Goal: Book appointment/travel/reservation

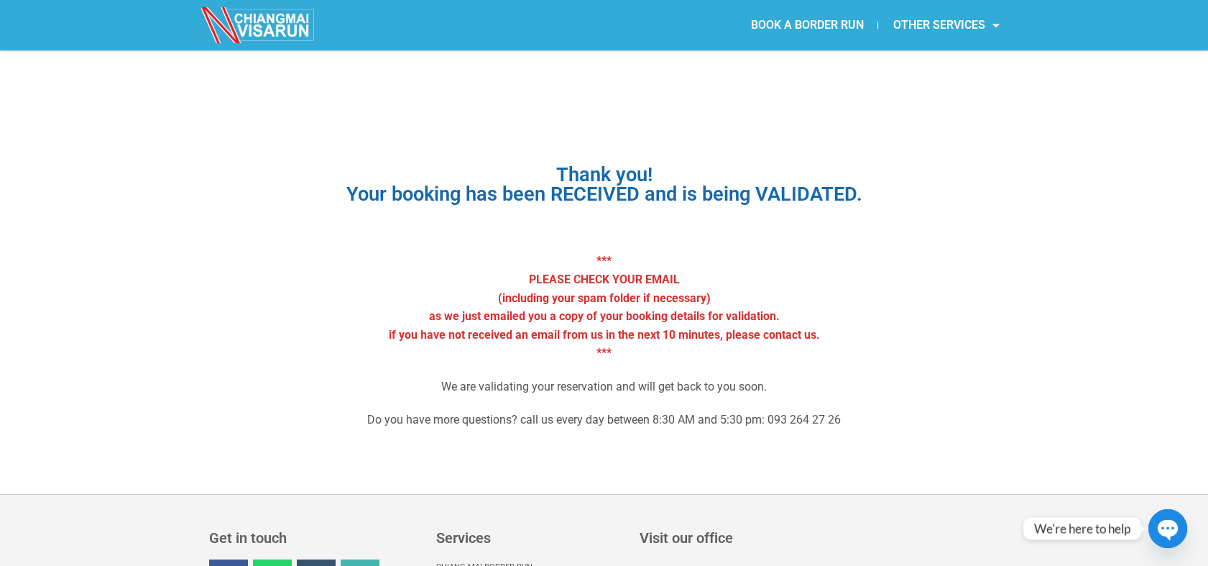
click at [816, 11] on link "BOOK A BORDER RUN" at bounding box center [807, 25] width 142 height 33
click at [811, 27] on link "BOOK A BORDER RUN" at bounding box center [807, 25] width 142 height 33
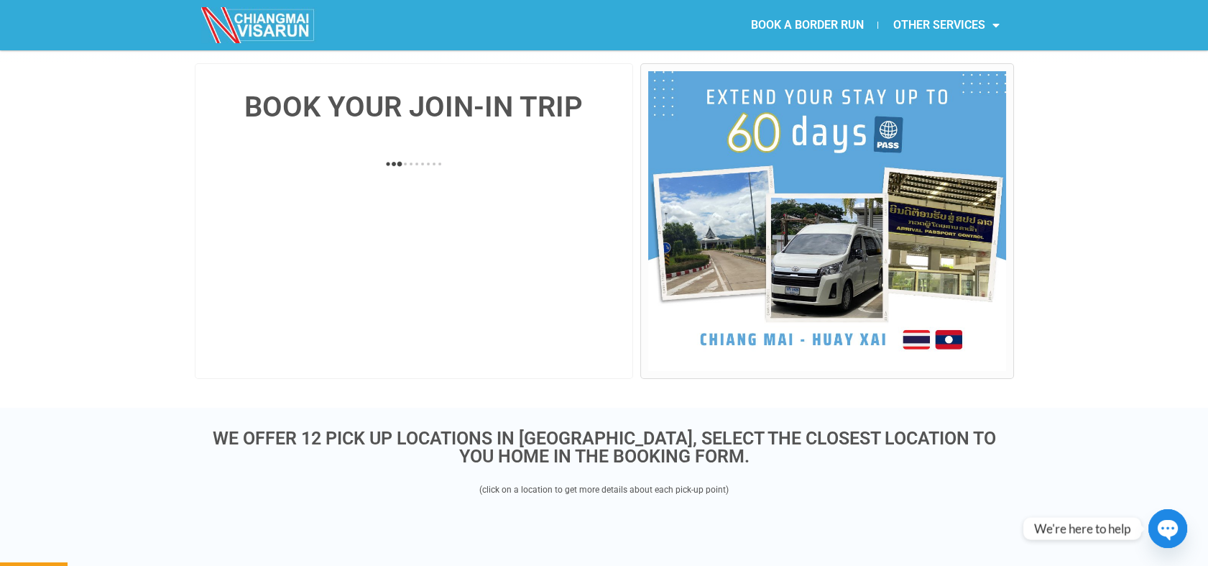
scroll to position [312, 0]
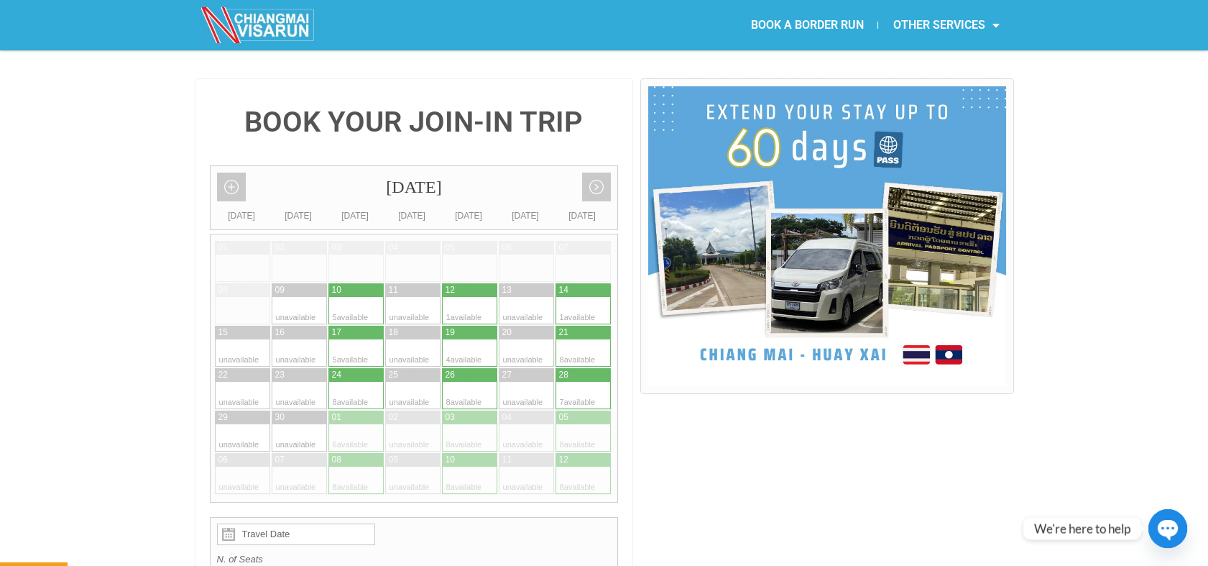
click at [587, 339] on div at bounding box center [597, 352] width 28 height 27
type input "21 September 2025"
radio input "true"
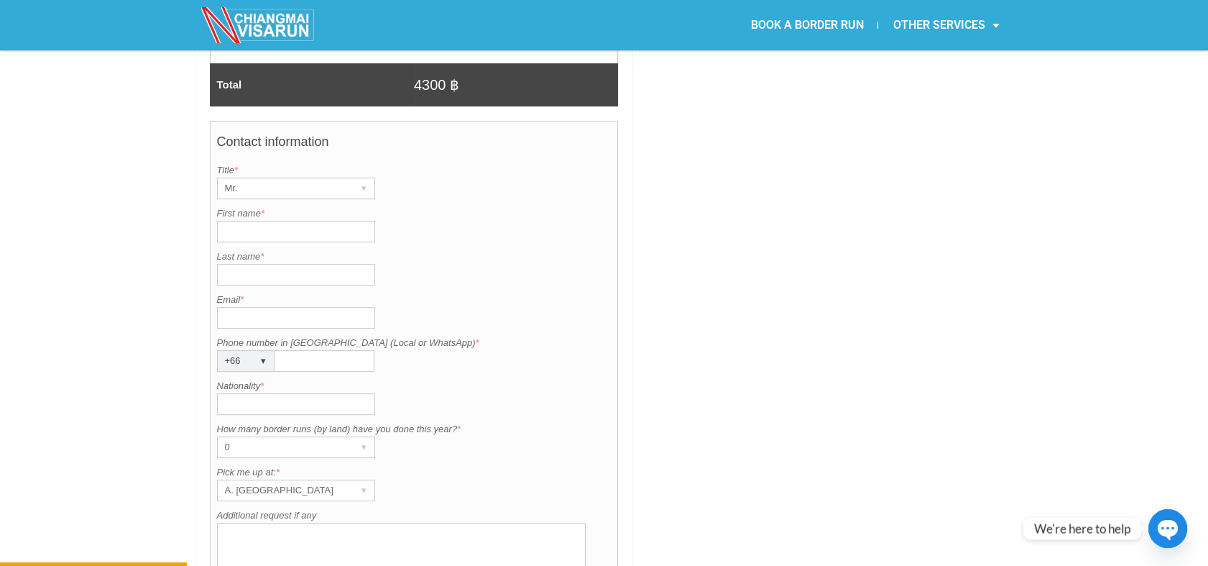
scroll to position [1041, 0]
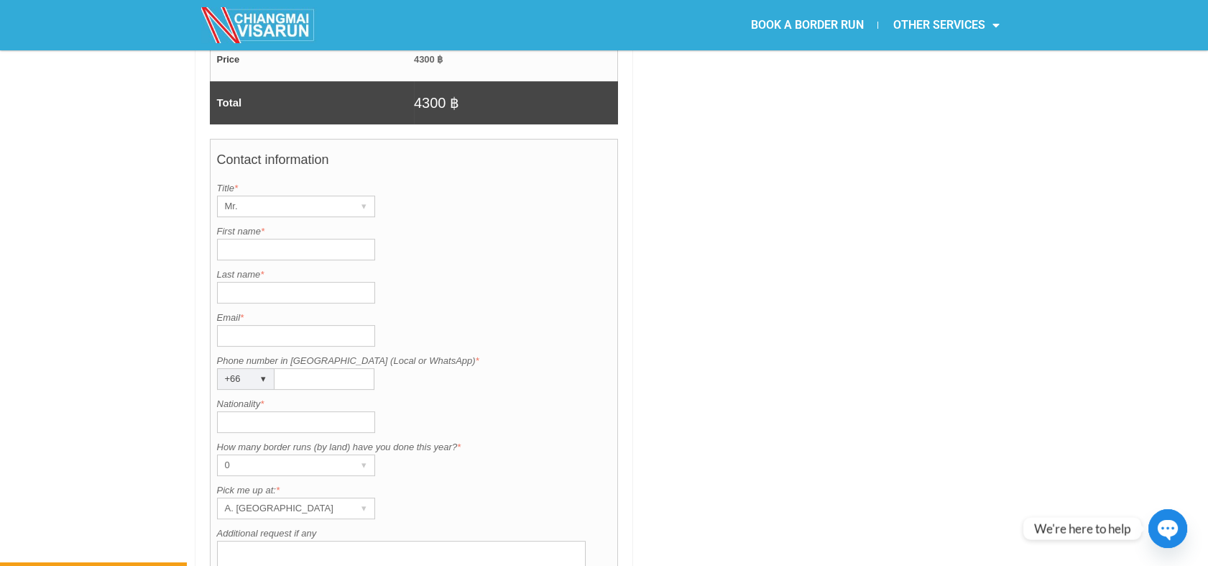
click at [231, 239] on input "First name *" at bounding box center [296, 250] width 158 height 22
type input "David"
type input "Richards"
click at [285, 368] on input "Phone number in Thailand (Local or WhatsApp) *" at bounding box center [325, 379] width 100 height 22
type input "979868667"
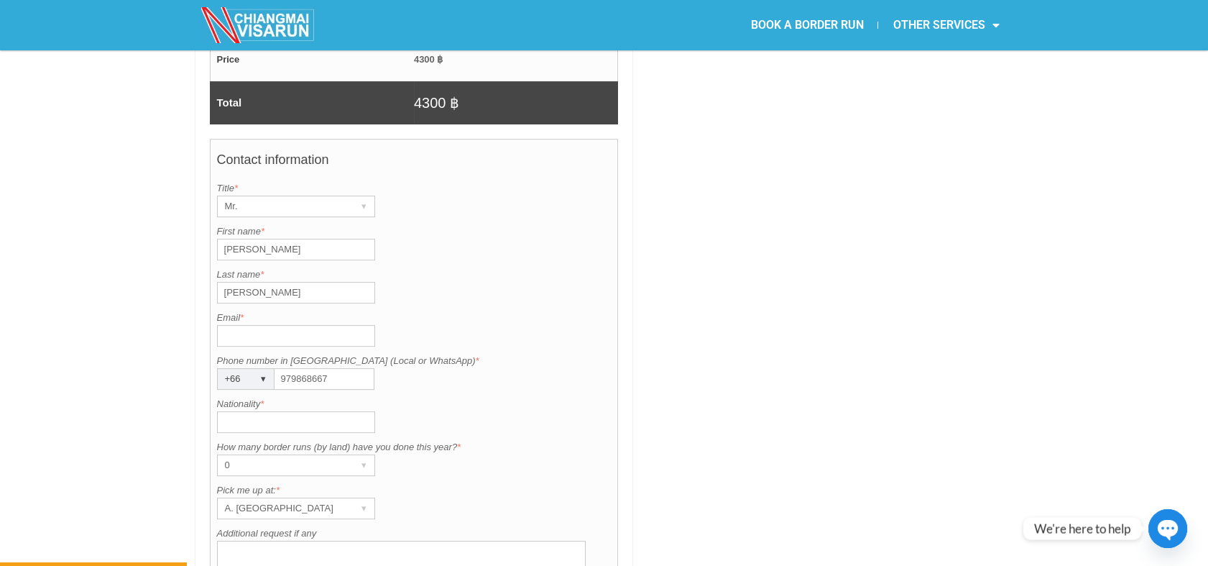
click at [278, 325] on input "Email *" at bounding box center [296, 336] width 158 height 22
type input "dgr99@live.co.uk"
click at [252, 411] on input "Nationality *" at bounding box center [296, 422] width 158 height 22
type input "British"
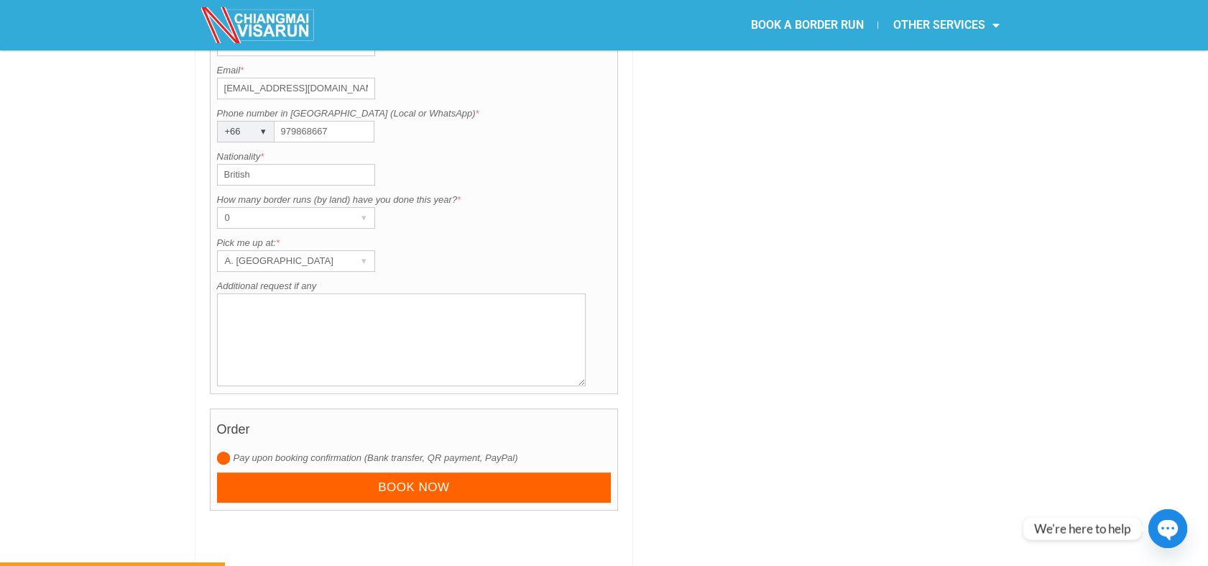
scroll to position [1350, 0]
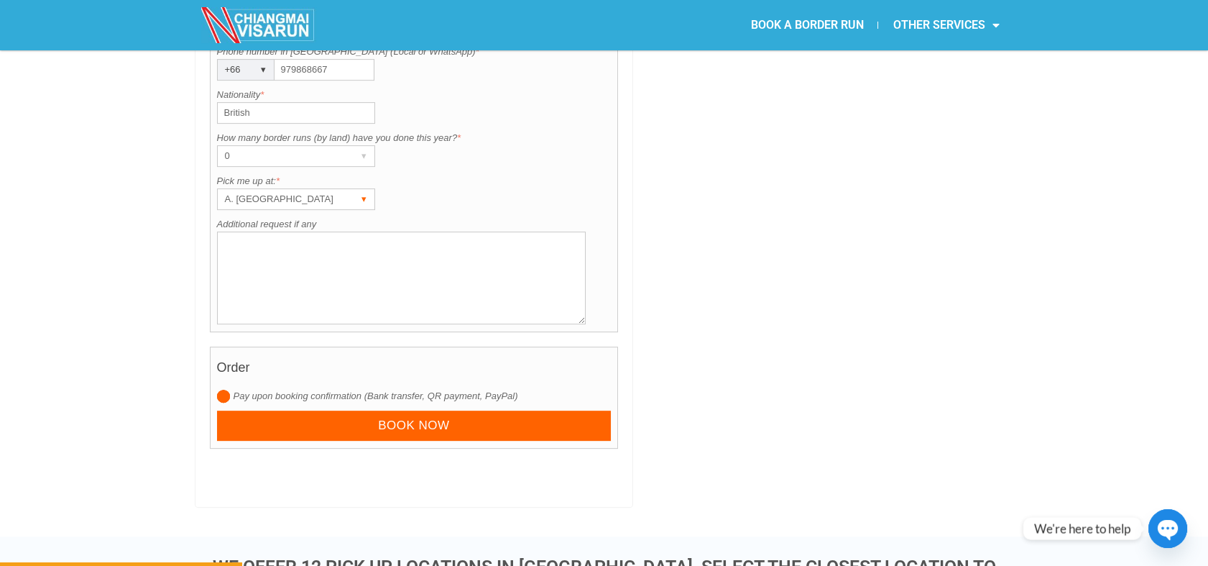
click at [340, 189] on div "A. Centara Riverside Hotel" at bounding box center [282, 199] width 129 height 20
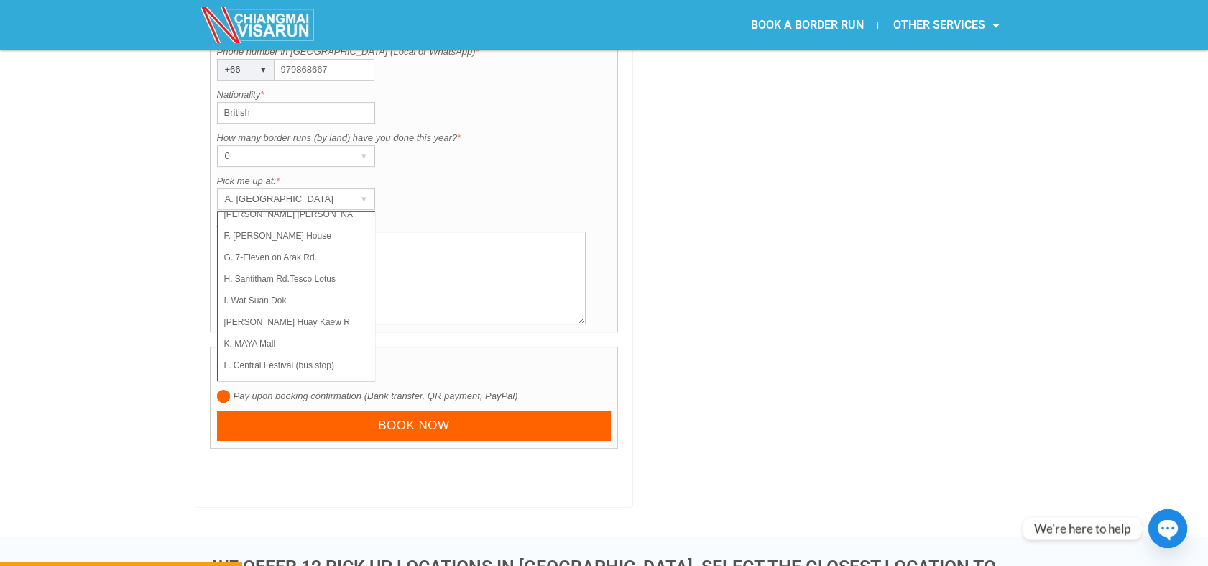
scroll to position [102, 0]
click at [303, 310] on li "J. Huay Kaew Rd. Shell Gas Station" at bounding box center [290, 321] width 144 height 22
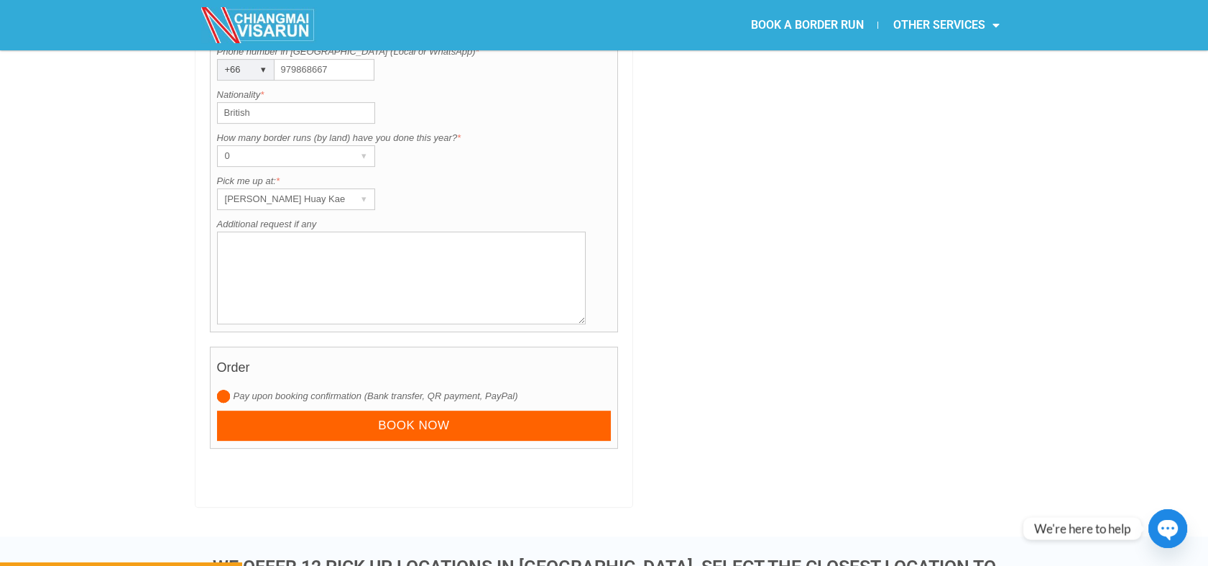
click at [221, 390] on input "radio" at bounding box center [223, 396] width 13 height 13
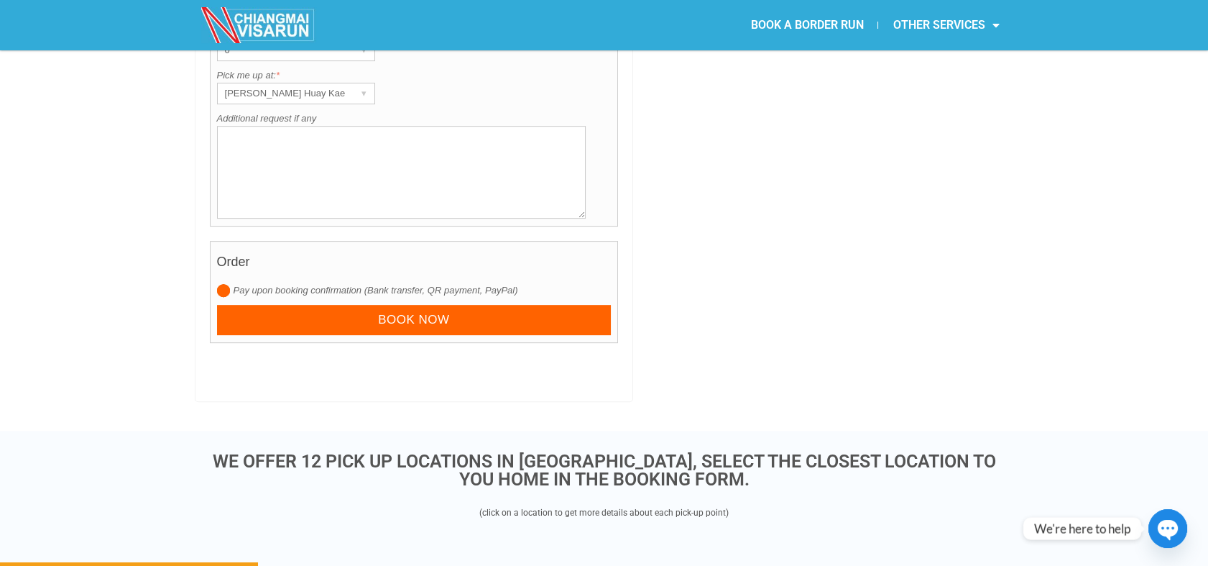
scroll to position [1473, 0]
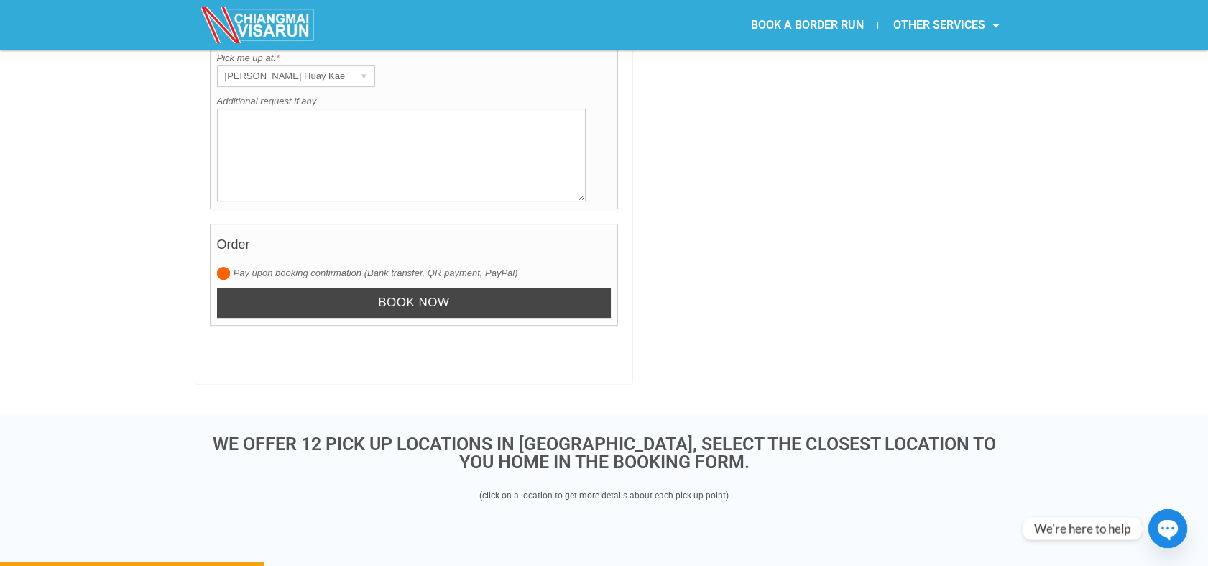
click at [414, 287] on input "Book now" at bounding box center [414, 302] width 395 height 31
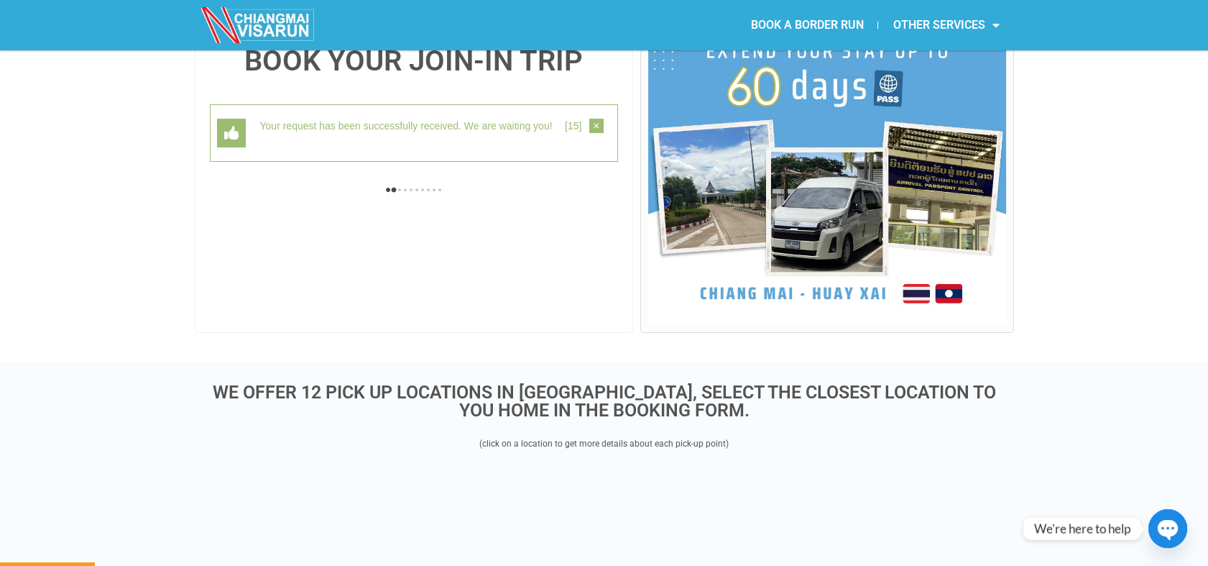
scroll to position [372, 0]
